Goal: Check status

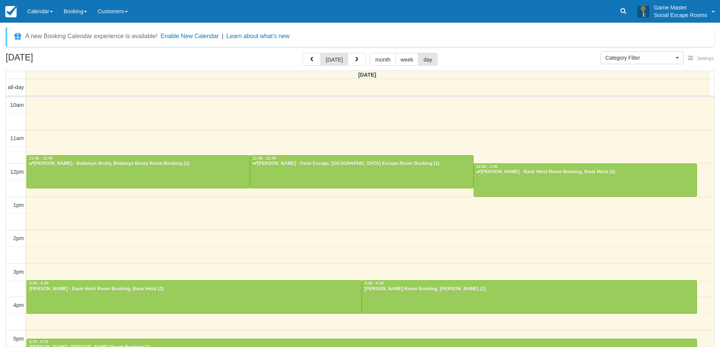
select select
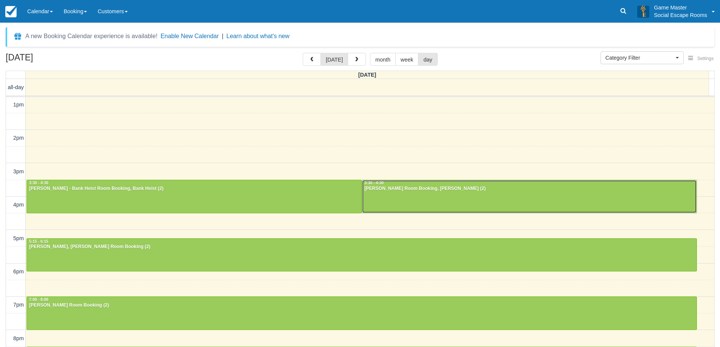
click at [452, 200] on div at bounding box center [529, 196] width 334 height 32
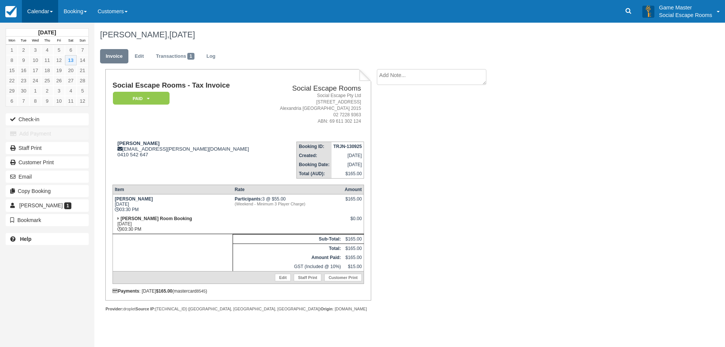
click at [28, 8] on link "Calendar" at bounding box center [40, 11] width 36 height 23
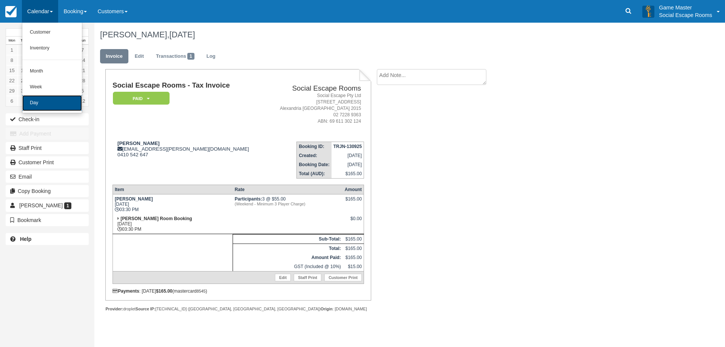
click at [35, 100] on link "Day" at bounding box center [52, 103] width 60 height 16
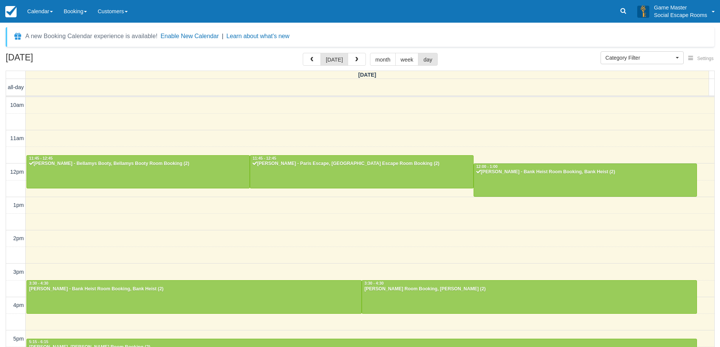
select select
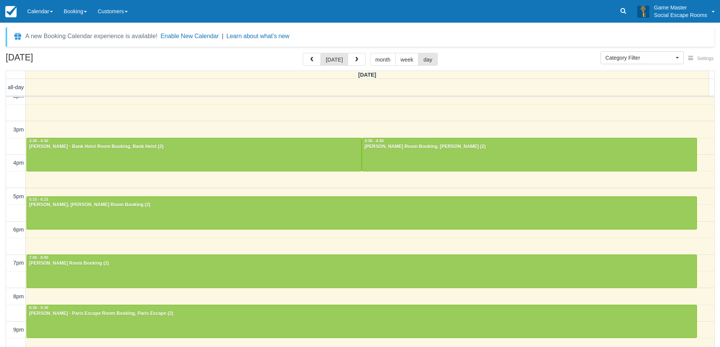
scroll to position [145, 0]
